Goal: Find specific page/section: Find specific page/section

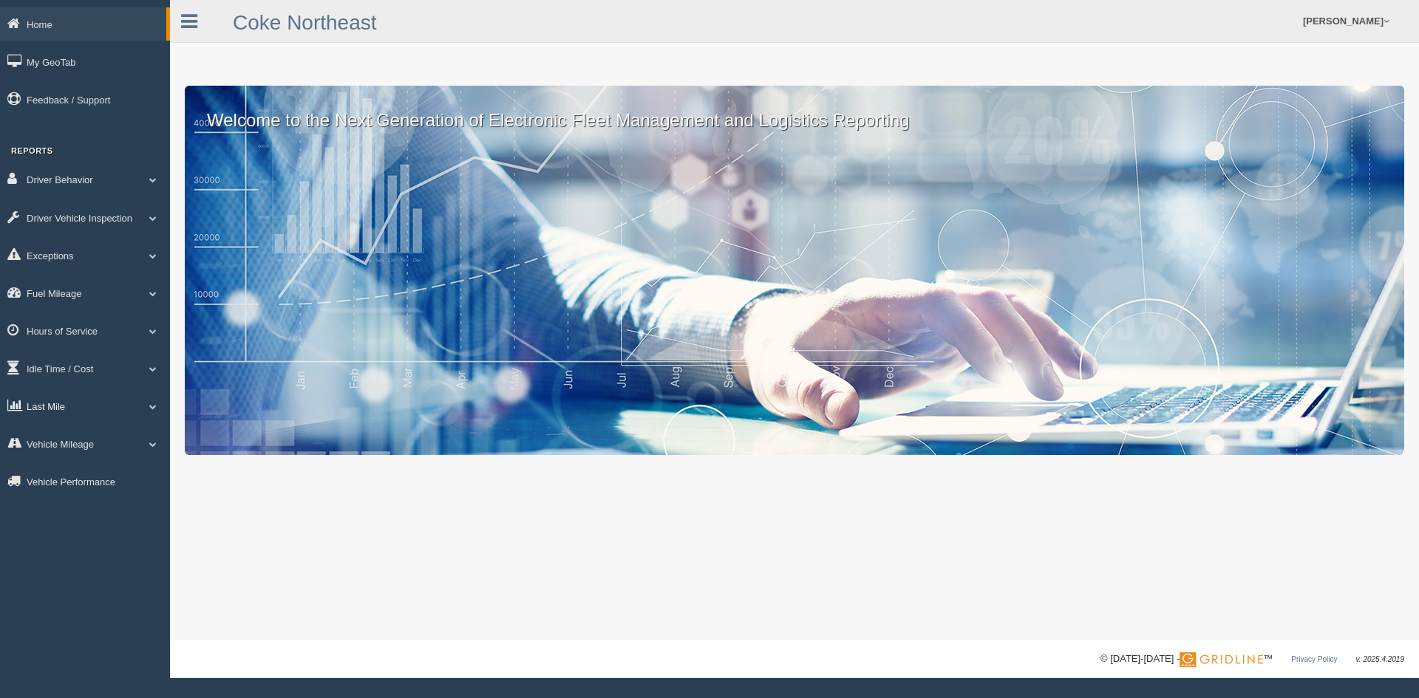
click at [51, 406] on link "Last Mile" at bounding box center [85, 405] width 170 height 33
click at [54, 471] on link "Zone Editor" at bounding box center [97, 467] width 140 height 27
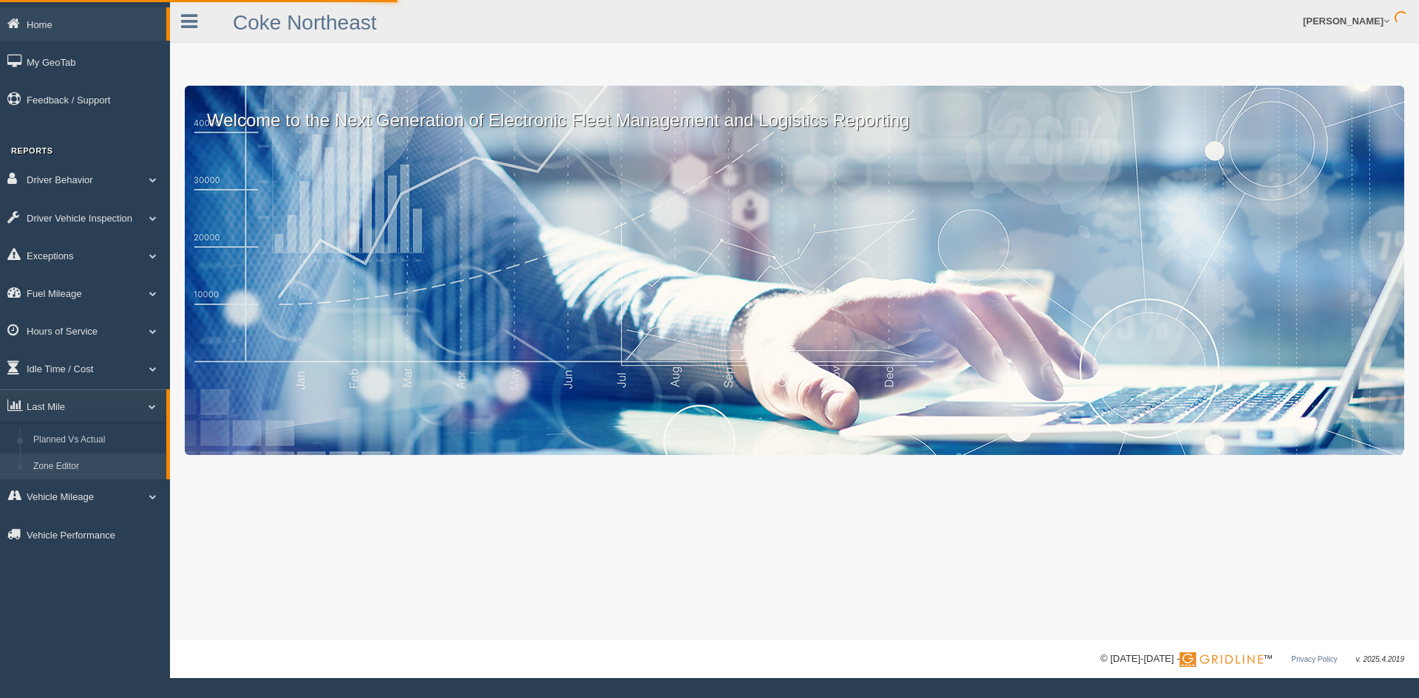
click at [54, 471] on link "Zone Editor" at bounding box center [97, 467] width 140 height 27
